Goal: Find specific page/section: Find specific page/section

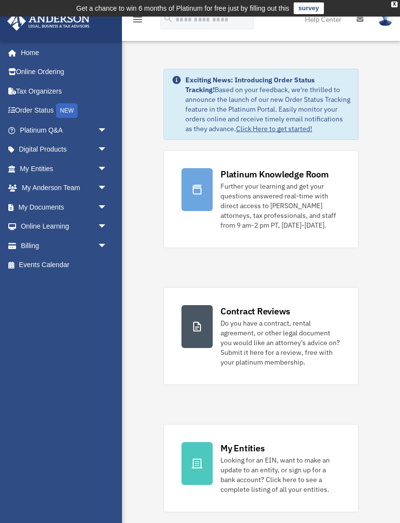
click at [44, 169] on link "My Entities arrow_drop_down" at bounding box center [64, 169] width 115 height 20
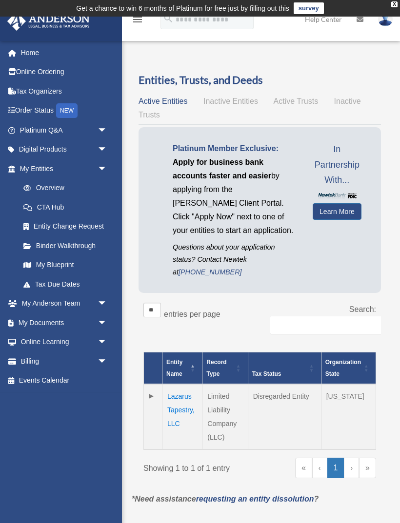
click at [80, 317] on link "My Documents arrow_drop_down" at bounding box center [64, 323] width 115 height 20
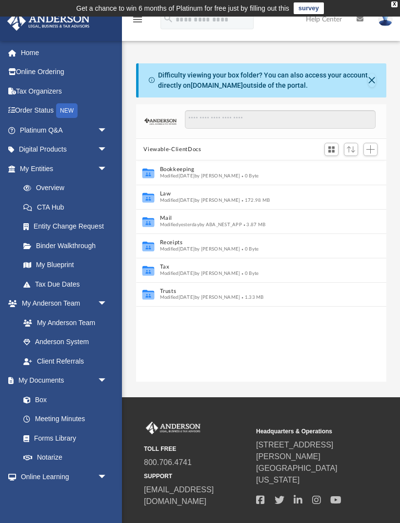
scroll to position [222, 250]
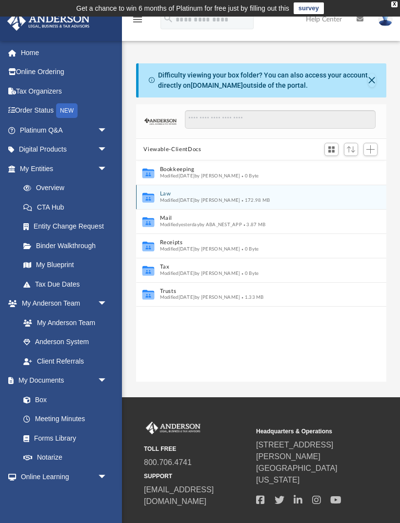
click at [240, 201] on span "Modified Fri Sep 5 2025 by Michelle Frank" at bounding box center [200, 200] width 80 height 5
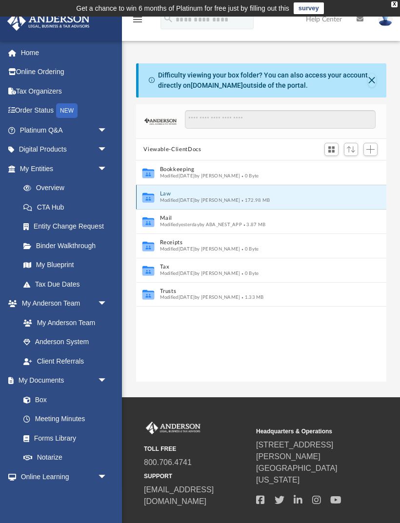
click at [237, 195] on button "Law" at bounding box center [255, 194] width 190 height 6
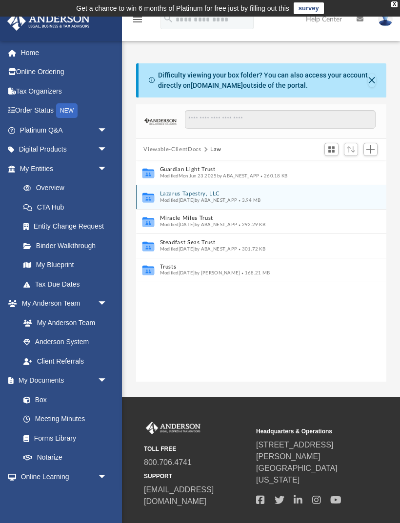
click at [237, 195] on button "Lazarus Tapestry, LLC" at bounding box center [255, 194] width 190 height 6
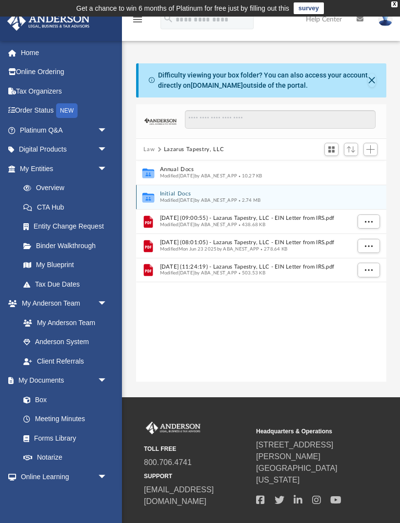
click at [237, 195] on button "Initial Docs" at bounding box center [255, 194] width 190 height 6
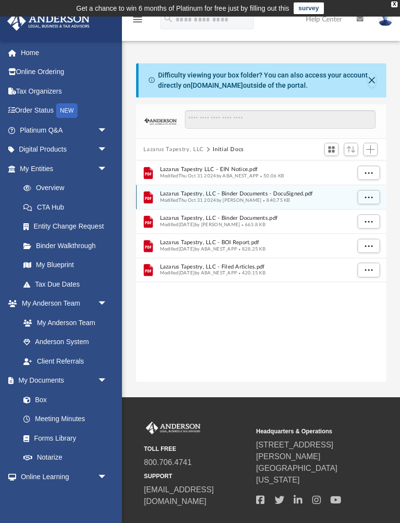
click at [370, 202] on button "More options" at bounding box center [368, 197] width 22 height 15
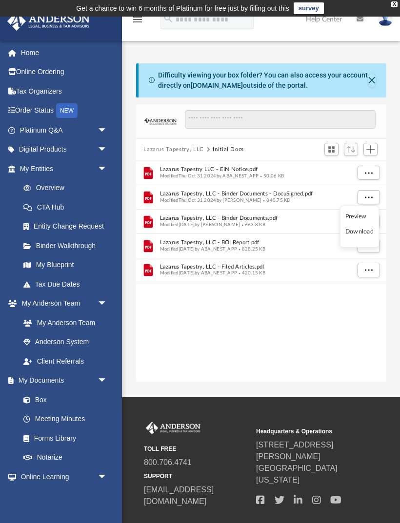
click at [366, 217] on li "Preview" at bounding box center [359, 217] width 28 height 10
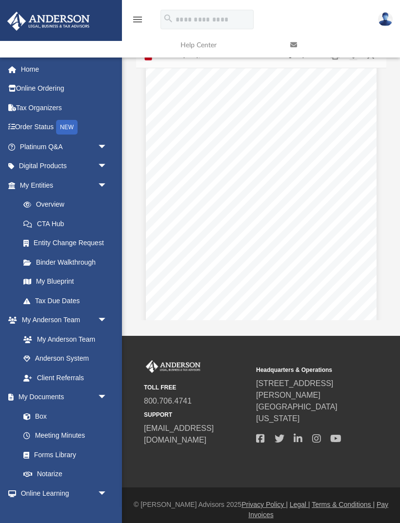
scroll to position [940, 8]
